Goal: Information Seeking & Learning: Learn about a topic

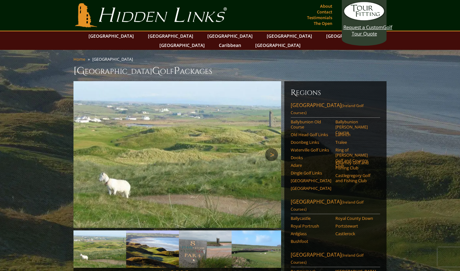
click at [271, 148] on link "Next" at bounding box center [271, 154] width 13 height 13
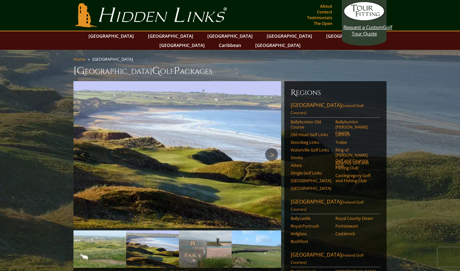
click at [271, 148] on link "Next" at bounding box center [271, 154] width 13 height 13
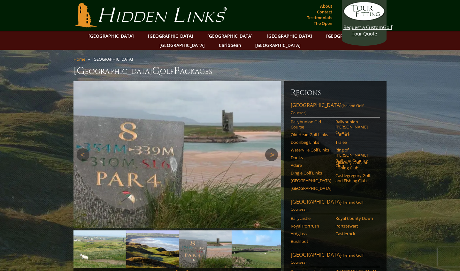
click at [271, 148] on link "Next" at bounding box center [271, 154] width 13 height 13
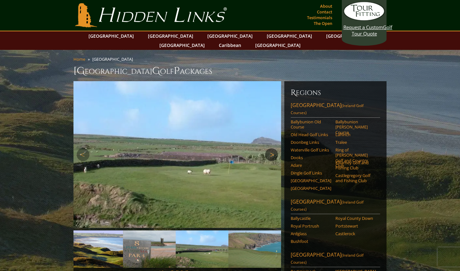
click at [271, 148] on link "Next" at bounding box center [271, 154] width 13 height 13
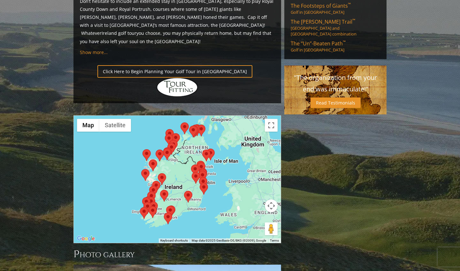
scroll to position [467, 0]
click at [160, 190] on area at bounding box center [160, 190] width 0 height 0
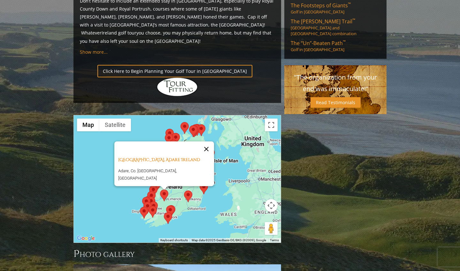
click at [204, 141] on button "Close" at bounding box center [206, 148] width 15 height 15
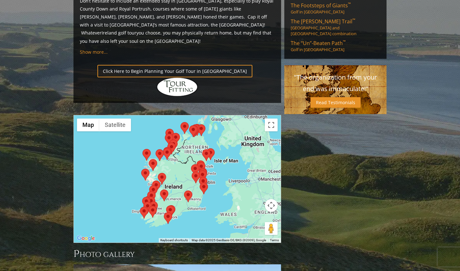
click at [184, 191] on area at bounding box center [184, 191] width 0 height 0
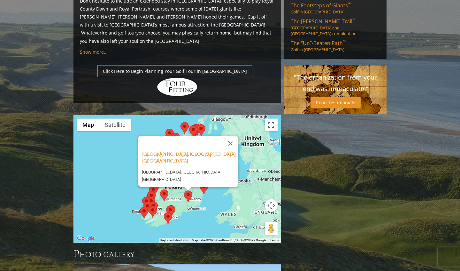
click at [184, 191] on area at bounding box center [184, 191] width 0 height 0
click at [233, 136] on button "Close" at bounding box center [230, 143] width 15 height 15
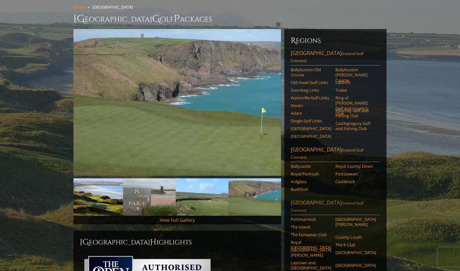
scroll to position [51, 0]
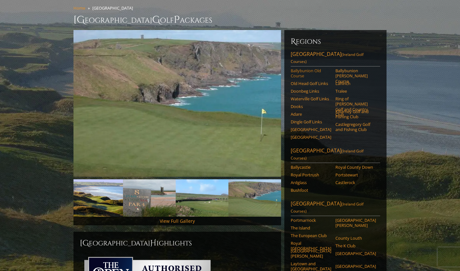
click at [301, 68] on link "Ballybunion Old Course" at bounding box center [311, 73] width 41 height 11
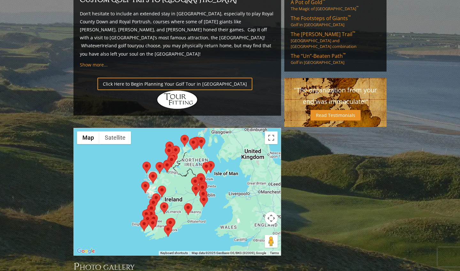
scroll to position [457, 0]
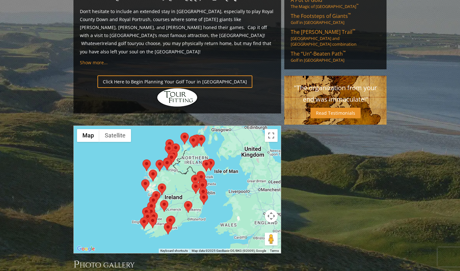
click at [184, 201] on area at bounding box center [184, 201] width 0 height 0
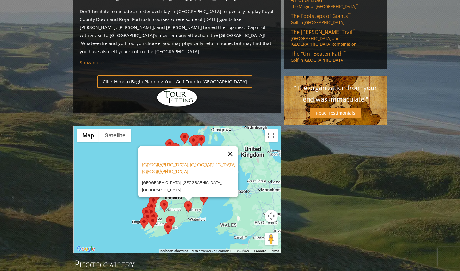
click at [233, 146] on button "Close" at bounding box center [230, 153] width 15 height 15
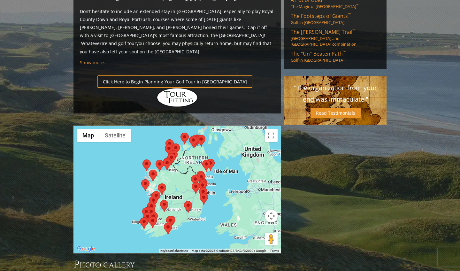
click at [181, 133] on area at bounding box center [181, 133] width 0 height 0
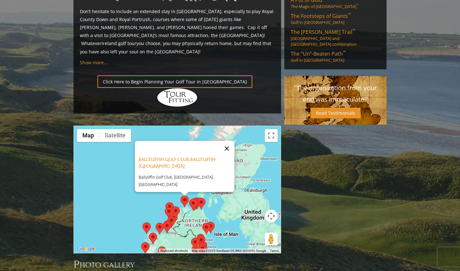
click at [231, 141] on button "Close" at bounding box center [226, 148] width 15 height 15
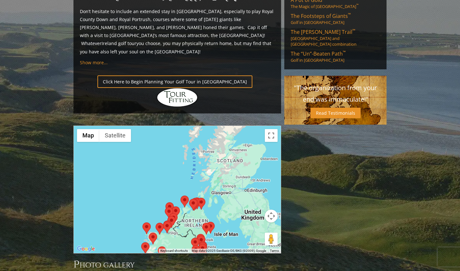
click at [189, 199] on area at bounding box center [189, 199] width 0 height 0
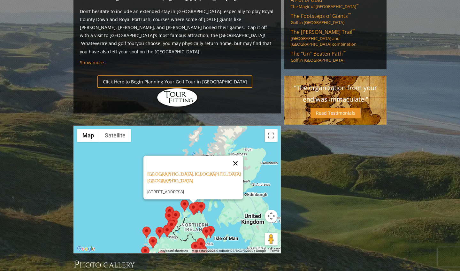
click at [239, 156] on button "Close" at bounding box center [235, 163] width 15 height 15
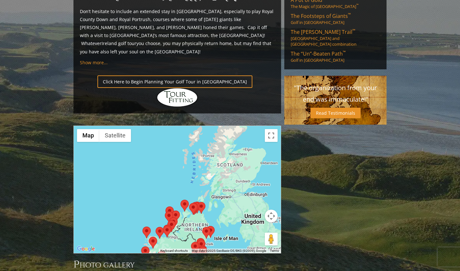
click at [197, 202] on area at bounding box center [197, 202] width 0 height 0
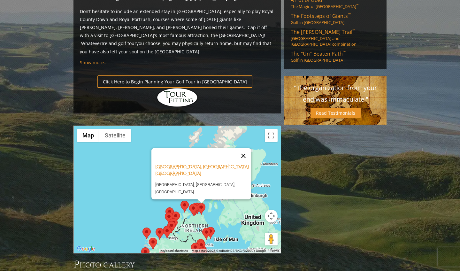
click at [246, 148] on button "Close" at bounding box center [243, 155] width 15 height 15
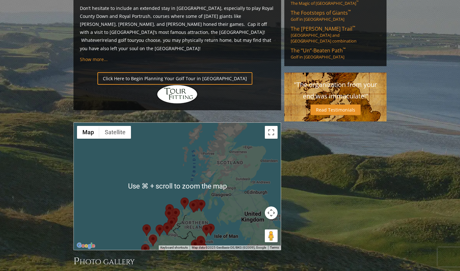
scroll to position [460, 0]
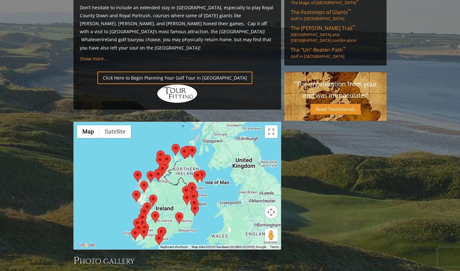
drag, startPoint x: 224, startPoint y: 168, endPoint x: 216, endPoint y: 115, distance: 54.3
click at [216, 122] on div at bounding box center [177, 185] width 207 height 127
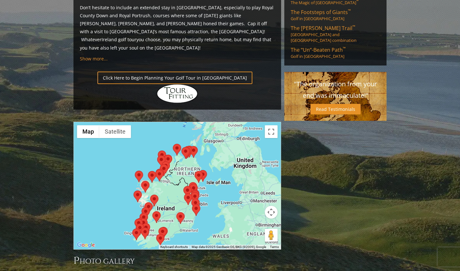
click at [199, 170] on area at bounding box center [199, 170] width 0 height 0
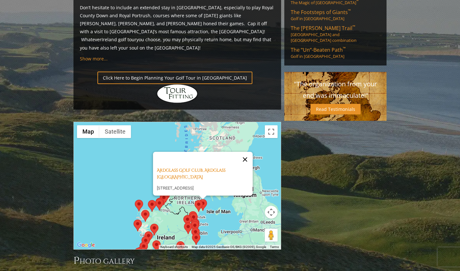
click at [248, 152] on button "Close" at bounding box center [245, 159] width 15 height 15
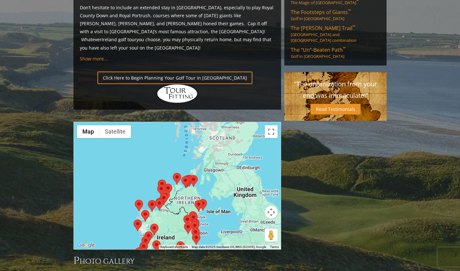
click at [195, 200] on area at bounding box center [195, 200] width 0 height 0
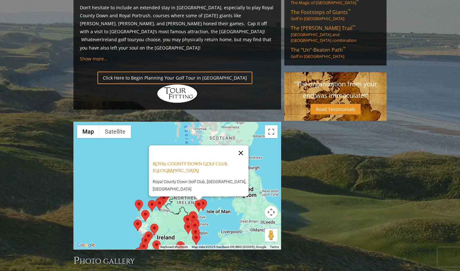
click at [243, 145] on button "Close" at bounding box center [240, 152] width 15 height 15
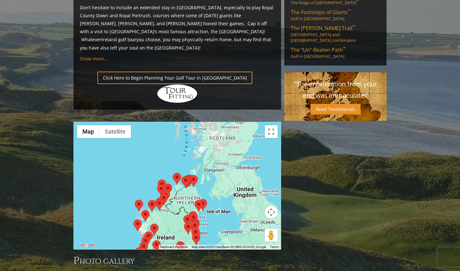
click at [190, 176] on img at bounding box center [187, 182] width 8 height 12
click at [182, 176] on area at bounding box center [182, 176] width 0 height 0
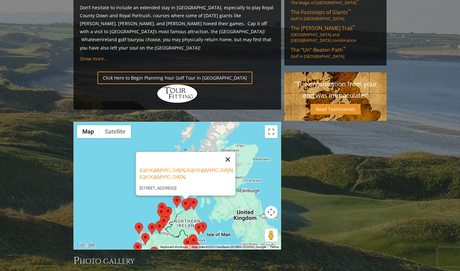
click at [231, 152] on button "Close" at bounding box center [227, 159] width 15 height 15
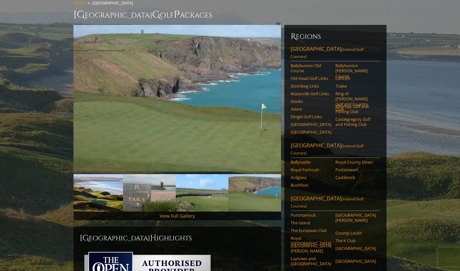
scroll to position [57, 0]
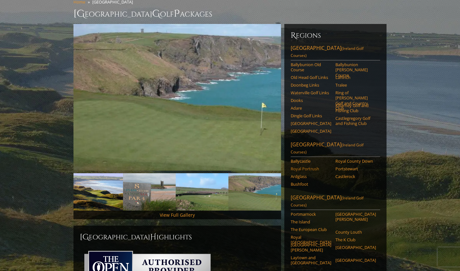
click at [310, 166] on link "Royal Portrush" at bounding box center [311, 168] width 41 height 5
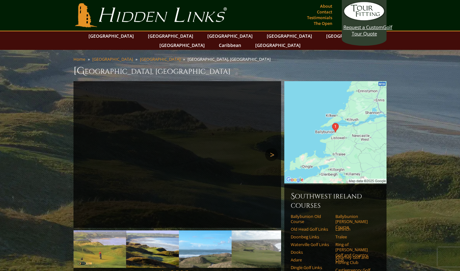
click at [271, 148] on link "Next" at bounding box center [271, 154] width 13 height 13
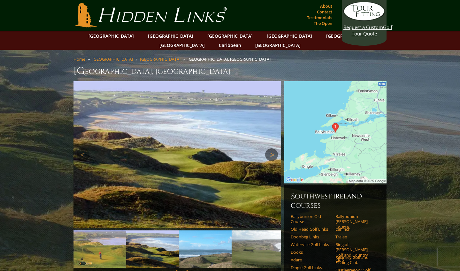
click at [271, 148] on link "Next" at bounding box center [271, 154] width 13 height 13
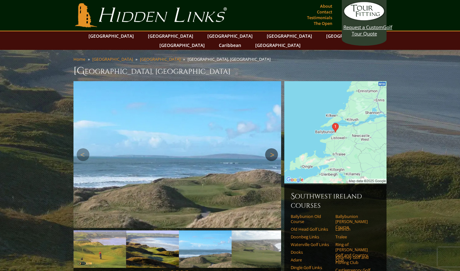
click at [271, 148] on link "Next" at bounding box center [271, 154] width 13 height 13
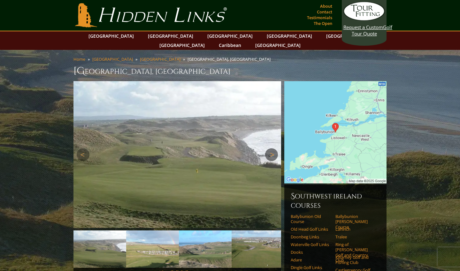
click at [271, 148] on link "Next" at bounding box center [271, 154] width 13 height 13
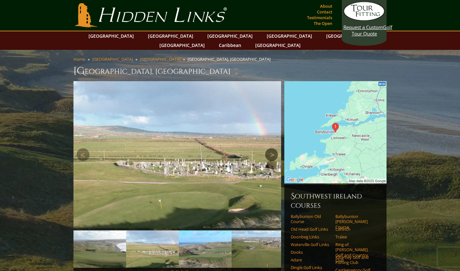
click at [271, 148] on link "Next" at bounding box center [271, 154] width 13 height 13
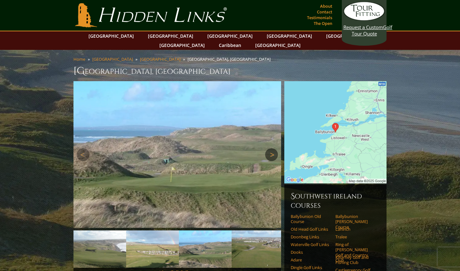
click at [271, 148] on link "Next" at bounding box center [271, 154] width 13 height 13
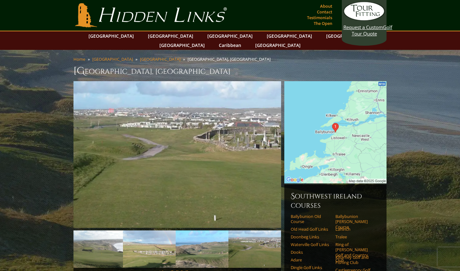
click at [350, 135] on img at bounding box center [336, 132] width 102 height 102
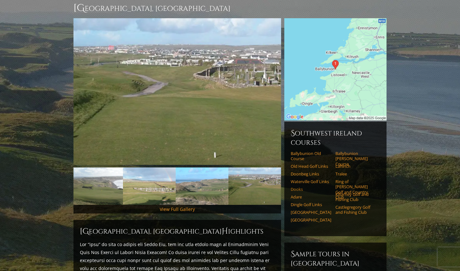
scroll to position [65, 0]
